Goal: Task Accomplishment & Management: Use online tool/utility

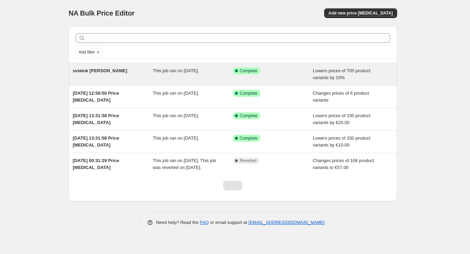
click at [335, 74] on span "Lowers prices of 705 product variants by 10%" at bounding box center [342, 74] width 58 height 12
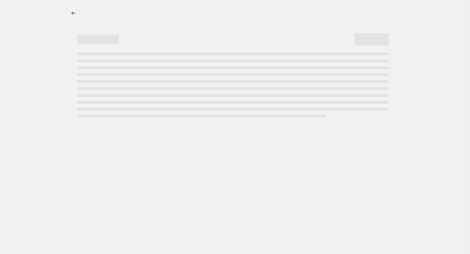
select select "percentage"
select select "no_change"
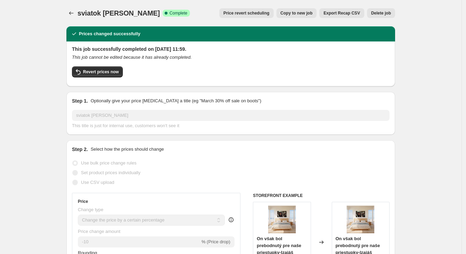
click at [227, 12] on span "Price revert scheduling" at bounding box center [246, 13] width 46 height 6
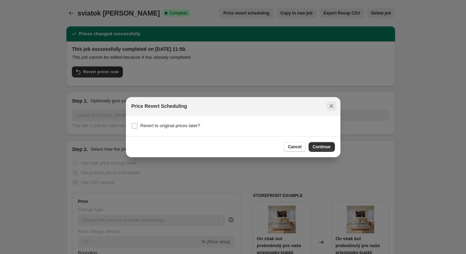
click at [333, 105] on icon "Close" at bounding box center [331, 106] width 7 height 7
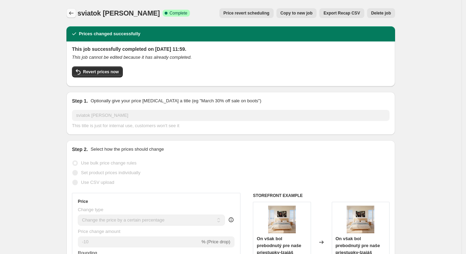
click at [74, 14] on icon "Price change jobs" at bounding box center [71, 13] width 7 height 7
